Goal: Task Accomplishment & Management: Manage account settings

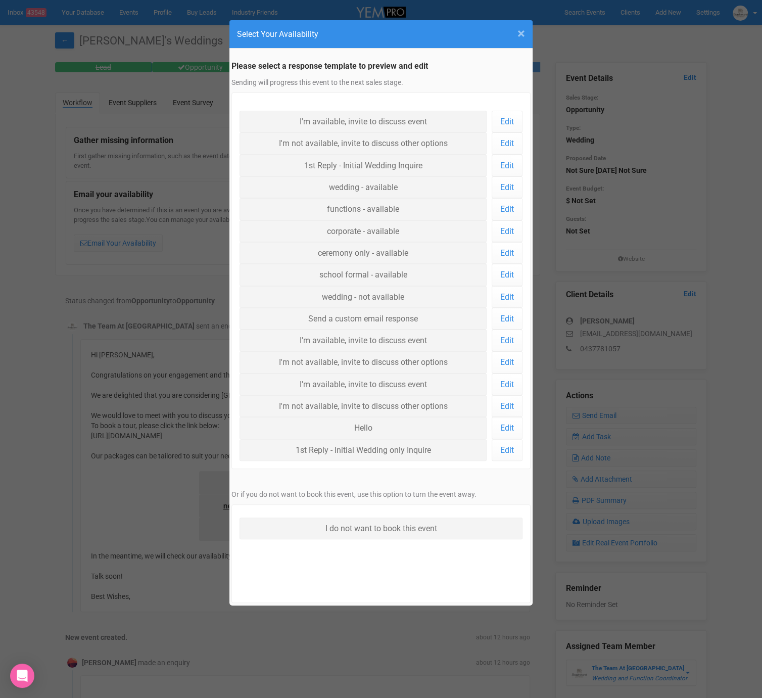
click at [518, 30] on span "×" at bounding box center [522, 33] width 8 height 17
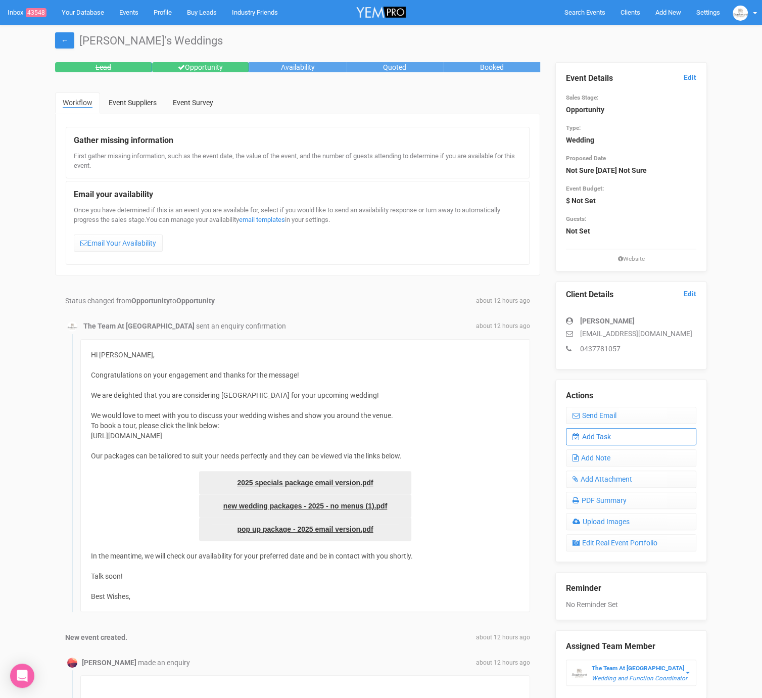
click at [604, 436] on link "Add Task" at bounding box center [631, 436] width 130 height 17
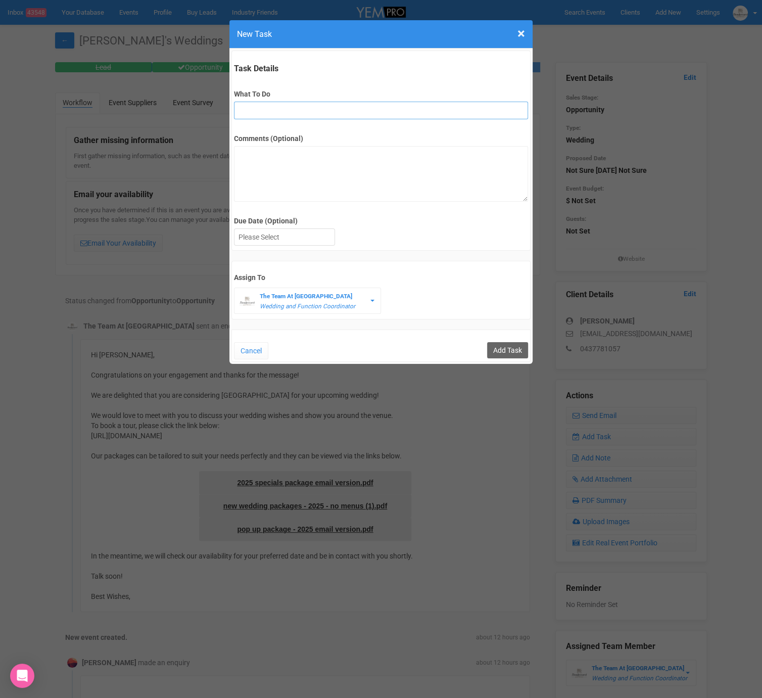
click at [294, 106] on input "What To Do" at bounding box center [381, 111] width 294 height 18
type input "FU"
click at [301, 235] on div at bounding box center [285, 237] width 100 height 17
click at [502, 353] on input "Add Task" at bounding box center [507, 350] width 41 height 16
type input "Save"
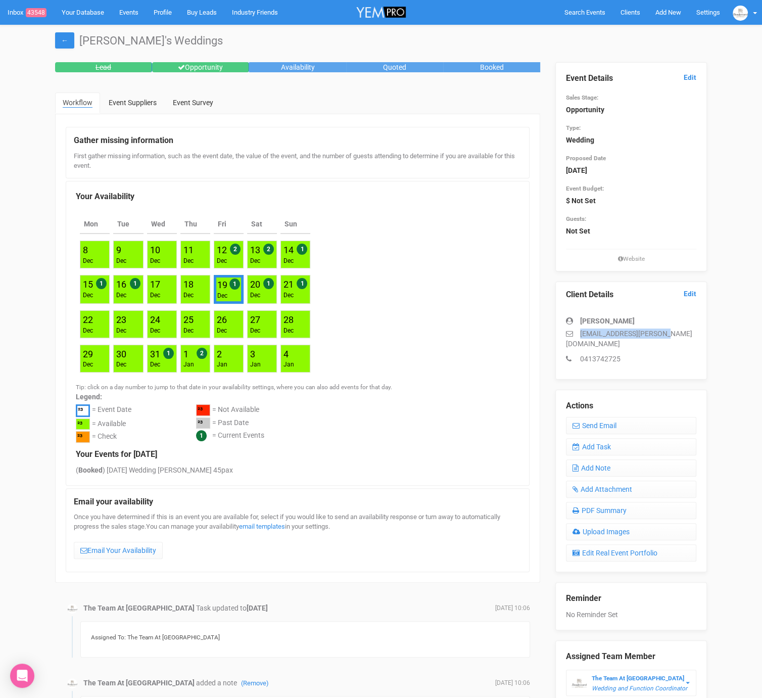
drag, startPoint x: 580, startPoint y: 332, endPoint x: 671, endPoint y: 334, distance: 91.5
click at [671, 334] on p "chuah.eric@yahoo.com.au" at bounding box center [631, 339] width 130 height 20
copy p "chuah.eric@yahoo.com.au"
click at [614, 438] on link "Add Task" at bounding box center [631, 446] width 130 height 17
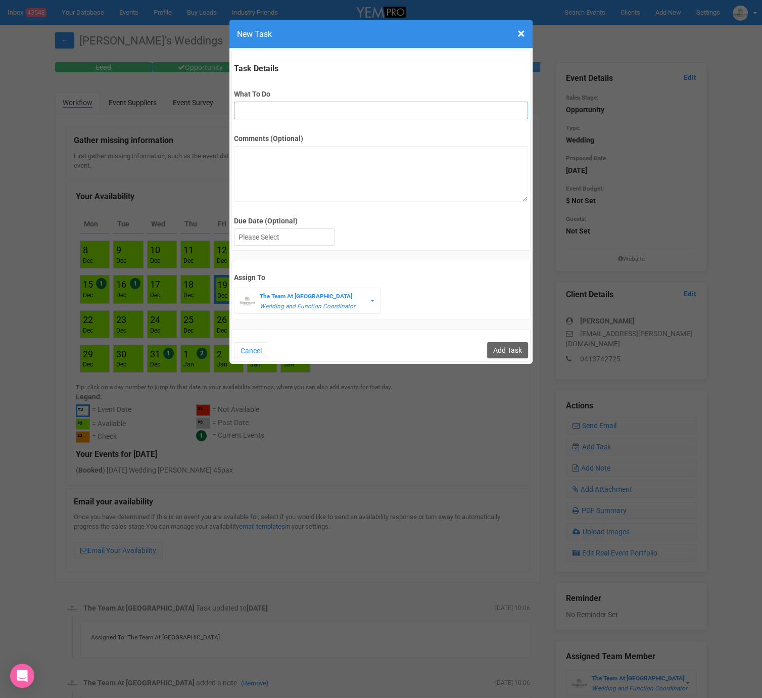
click at [315, 106] on input "What To Do" at bounding box center [381, 111] width 294 height 18
type input "3rd final fu"
click at [320, 242] on div at bounding box center [285, 237] width 100 height 17
click at [521, 350] on input "Add Task" at bounding box center [507, 350] width 41 height 16
type input "Save"
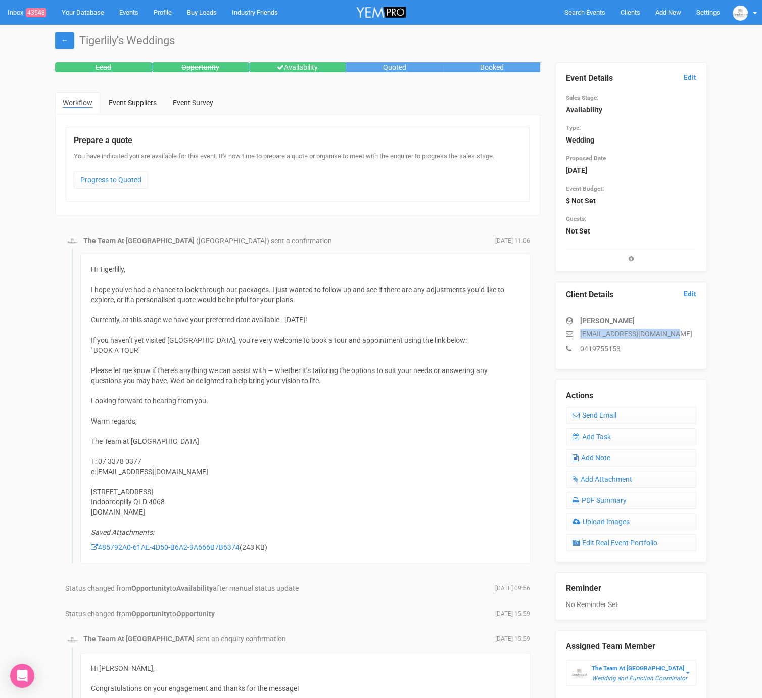
drag, startPoint x: 578, startPoint y: 331, endPoint x: 670, endPoint y: 335, distance: 92.1
click at [670, 335] on p "tigerlilymclean@gmail.com" at bounding box center [631, 334] width 130 height 10
copy p "tigerlilymclean@gmail.com"
click at [602, 434] on link "Add Task" at bounding box center [631, 436] width 130 height 17
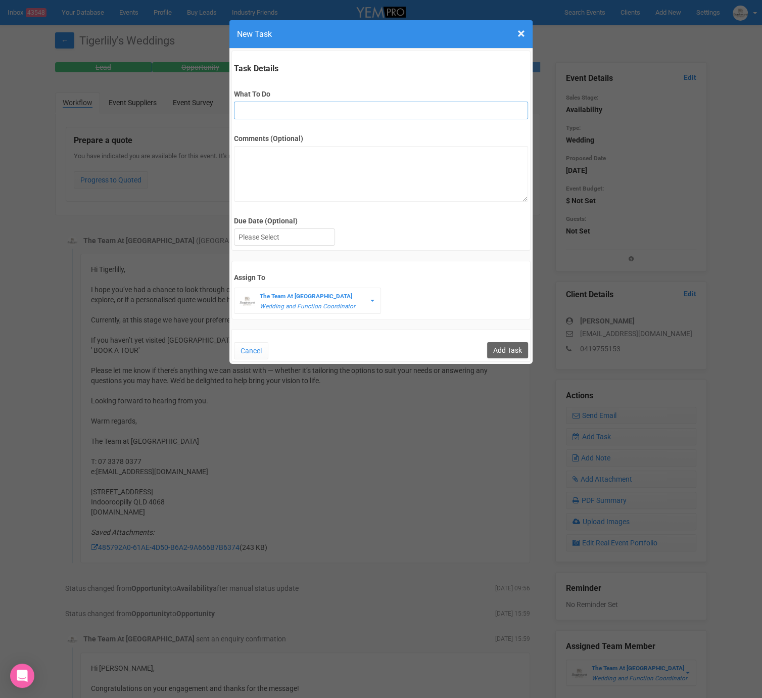
click at [302, 111] on input "What To Do" at bounding box center [381, 111] width 294 height 18
type input "Remove from yem if no response"
click at [272, 241] on div at bounding box center [285, 237] width 100 height 17
click at [487, 342] on input "Add Task" at bounding box center [507, 350] width 41 height 16
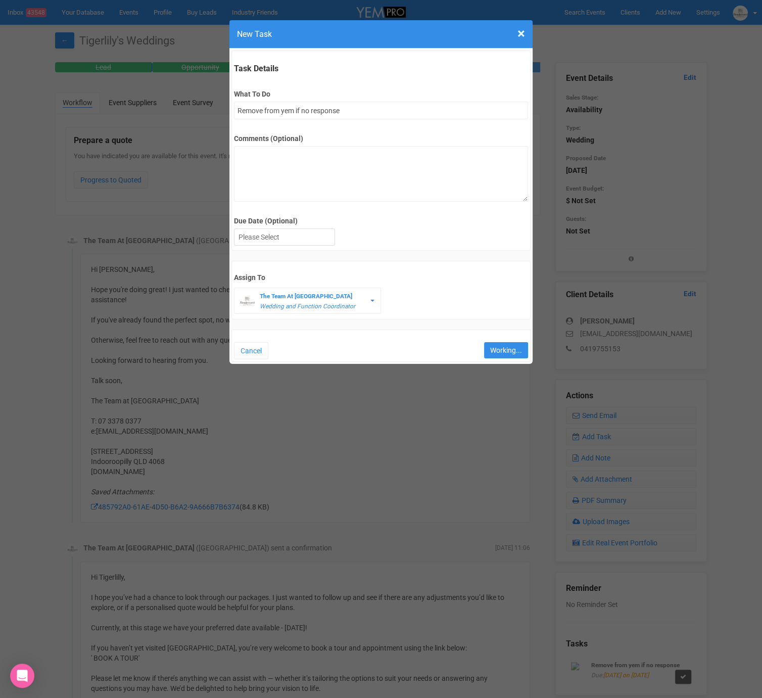
type input "Save"
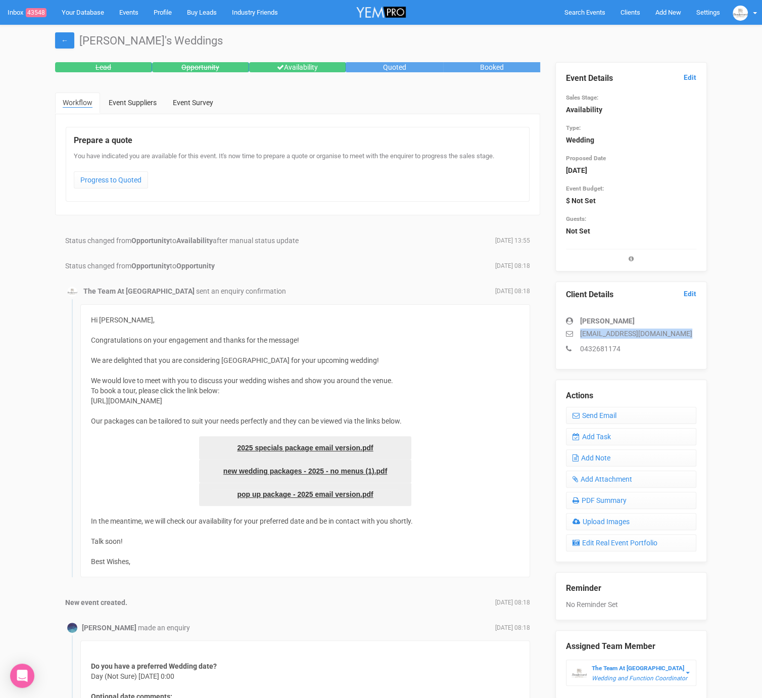
drag, startPoint x: 578, startPoint y: 330, endPoint x: 672, endPoint y: 340, distance: 94.0
click at [672, 340] on div "[PERSON_NAME] [EMAIL_ADDRESS][DOMAIN_NAME] 0432681174" at bounding box center [631, 330] width 130 height 48
copy div "[EMAIL_ADDRESS][DOMAIN_NAME]"
click at [687, 74] on link "Edit" at bounding box center [690, 78] width 13 height 10
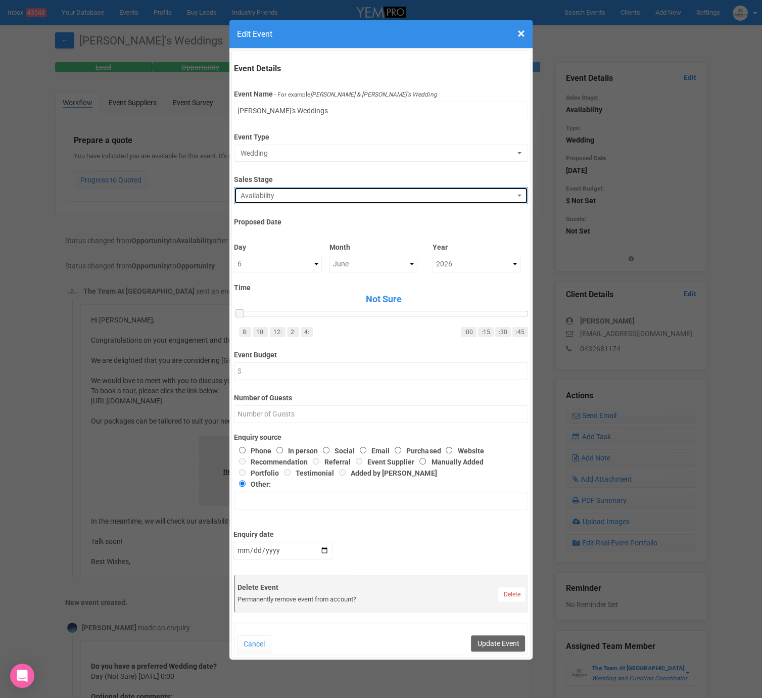
click at [264, 187] on button "Availability" at bounding box center [381, 195] width 294 height 17
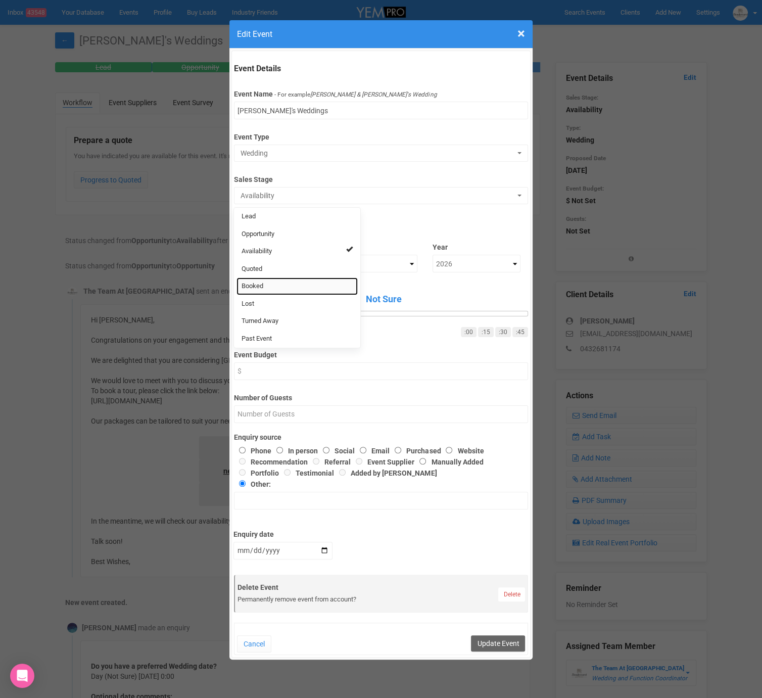
click at [261, 280] on link "Booked" at bounding box center [297, 286] width 121 height 18
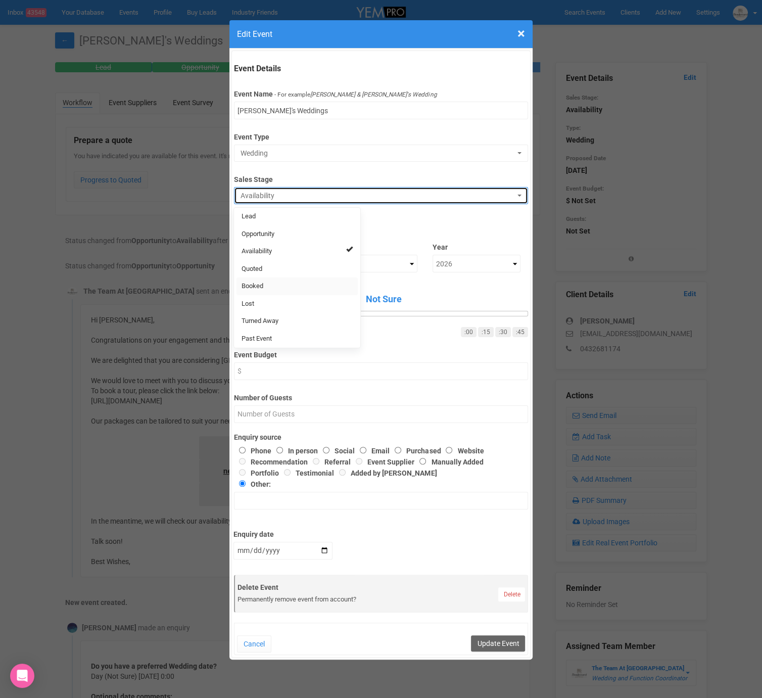
select select "2"
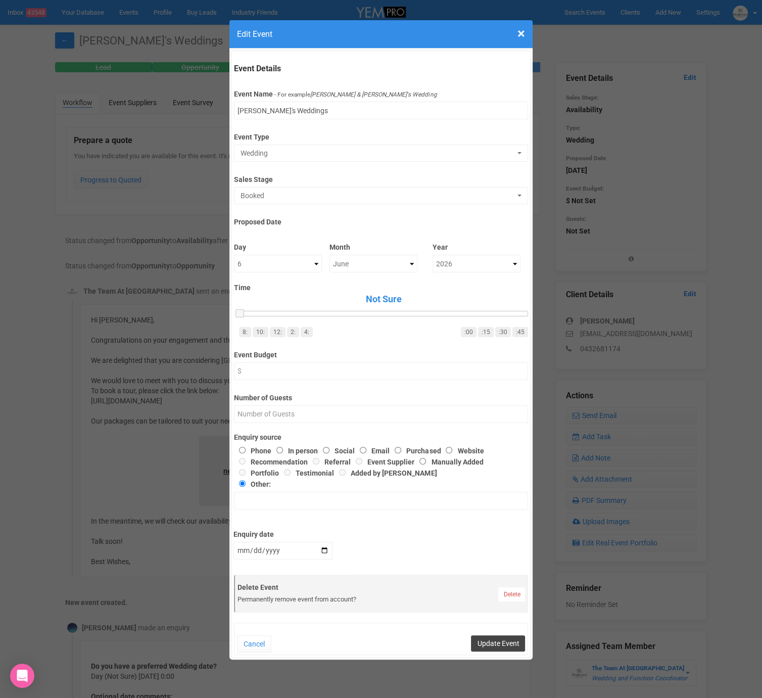
click at [493, 640] on button "Update Event" at bounding box center [498, 643] width 54 height 16
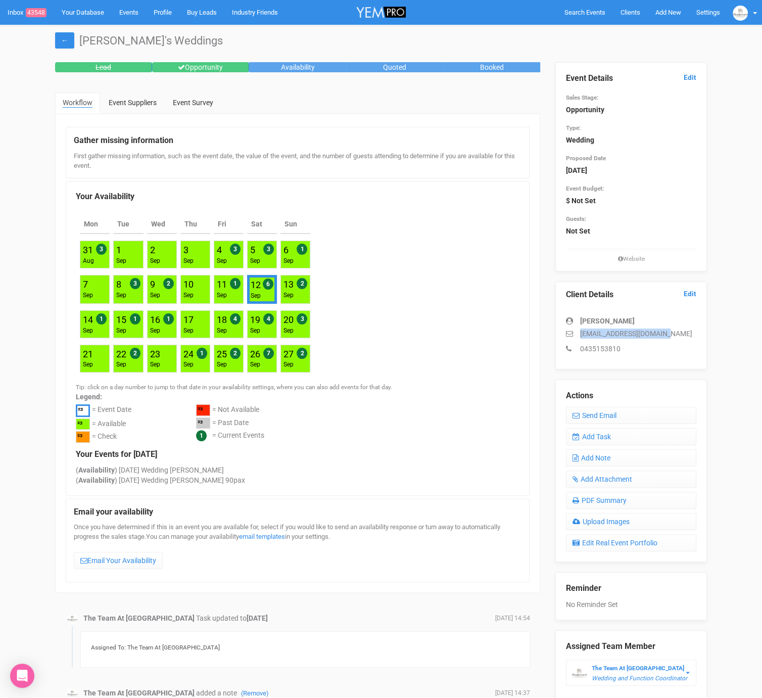
drag, startPoint x: 577, startPoint y: 332, endPoint x: 673, endPoint y: 331, distance: 96.0
click at [673, 331] on p "[EMAIL_ADDRESS][DOMAIN_NAME]" at bounding box center [631, 334] width 130 height 10
copy p "[EMAIL_ADDRESS][DOMAIN_NAME]"
click at [615, 438] on link "Add Task" at bounding box center [631, 436] width 130 height 17
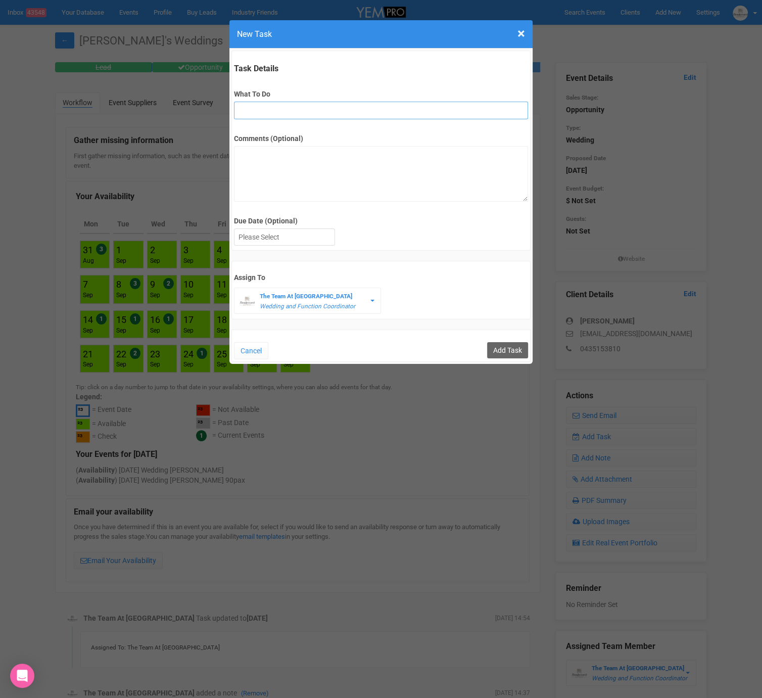
click at [252, 113] on input "What To Do" at bounding box center [381, 111] width 294 height 18
type input "3rd final fu"
click at [295, 229] on div at bounding box center [285, 237] width 100 height 17
click at [522, 365] on div "× Close New Task Task Details What To Do 3rd final fu Comments (Optional) Due D…" at bounding box center [381, 349] width 762 height 698
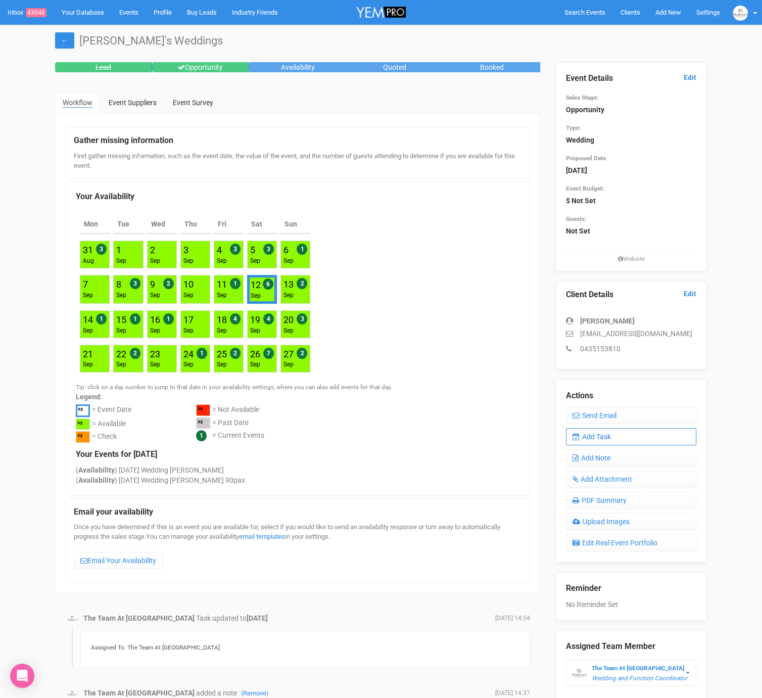
click at [588, 434] on link "Add Task" at bounding box center [631, 436] width 130 height 17
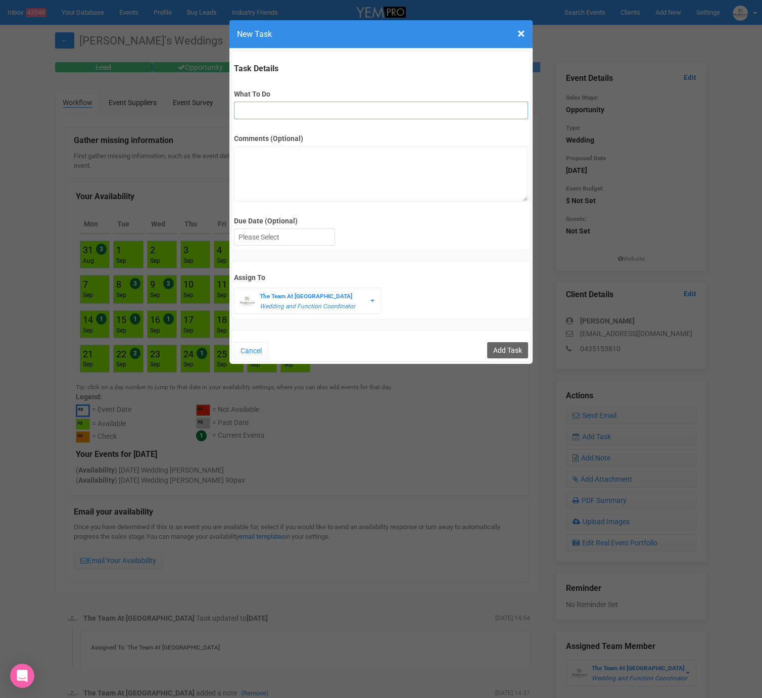
drag, startPoint x: 304, startPoint y: 110, endPoint x: 305, endPoint y: 118, distance: 8.7
click at [304, 110] on input "What To Do" at bounding box center [381, 111] width 294 height 18
type input "3rd final fu"
click at [298, 237] on div at bounding box center [285, 237] width 100 height 17
click at [509, 348] on input "Add Task" at bounding box center [507, 350] width 41 height 16
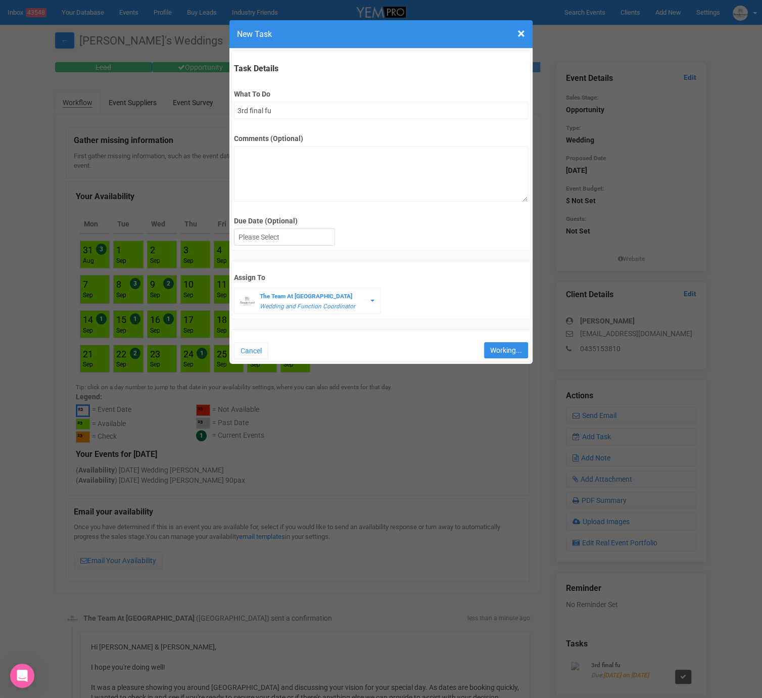
type input "Save"
